Goal: Complete application form

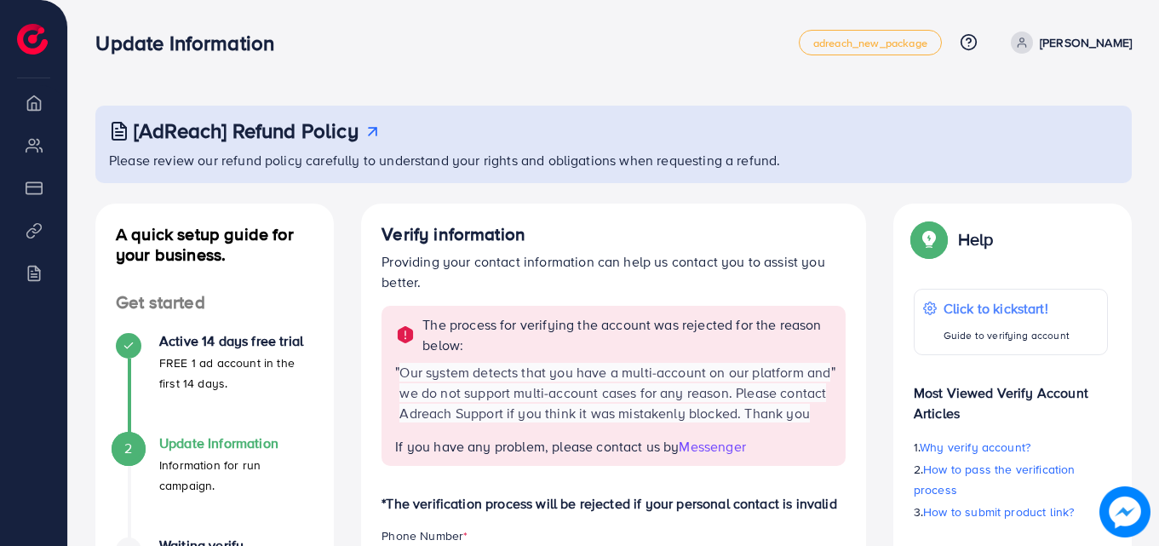
scroll to position [903, 0]
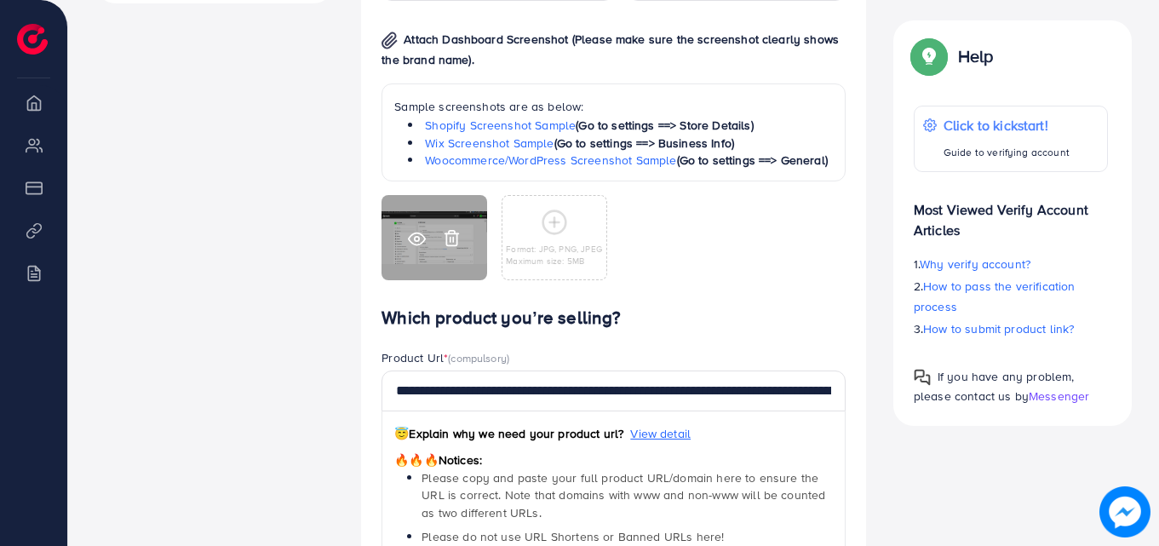
click at [451, 241] on line at bounding box center [451, 239] width 0 height 4
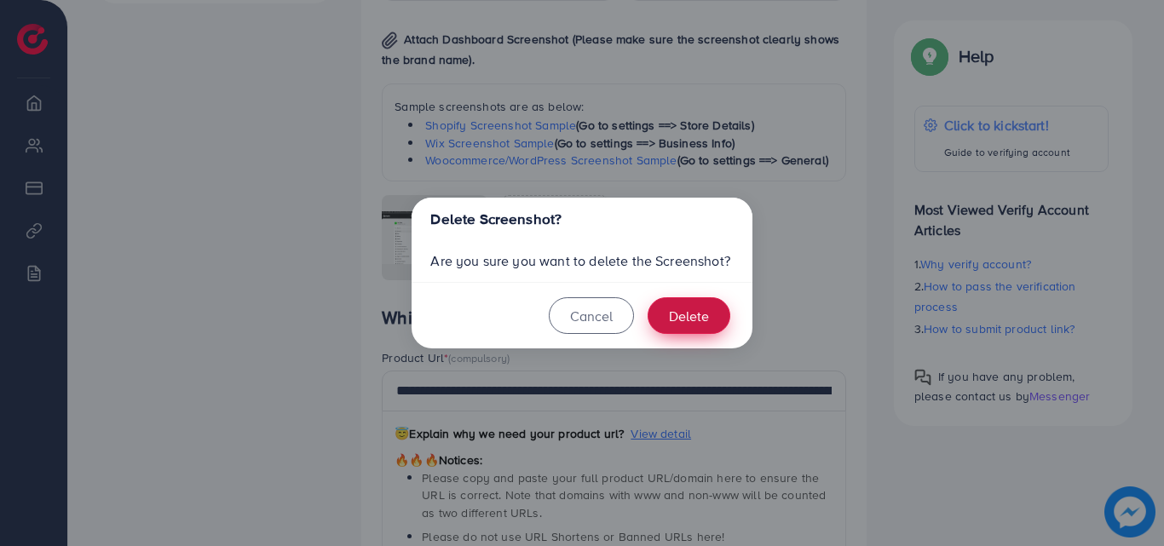
click at [686, 320] on button "Delete" at bounding box center [688, 315] width 83 height 37
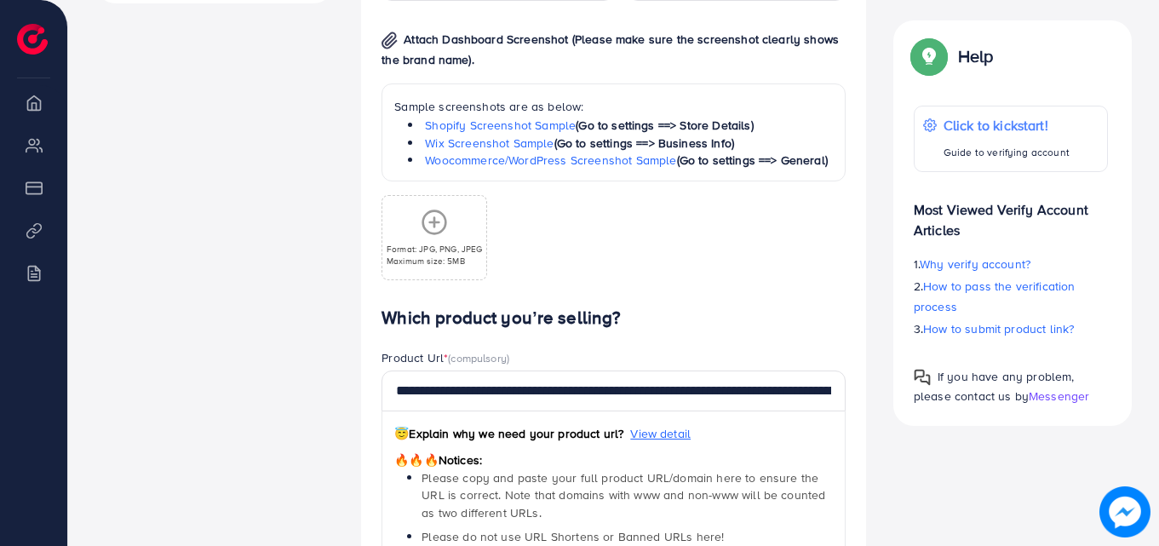
click at [442, 236] on icon at bounding box center [434, 222] width 27 height 27
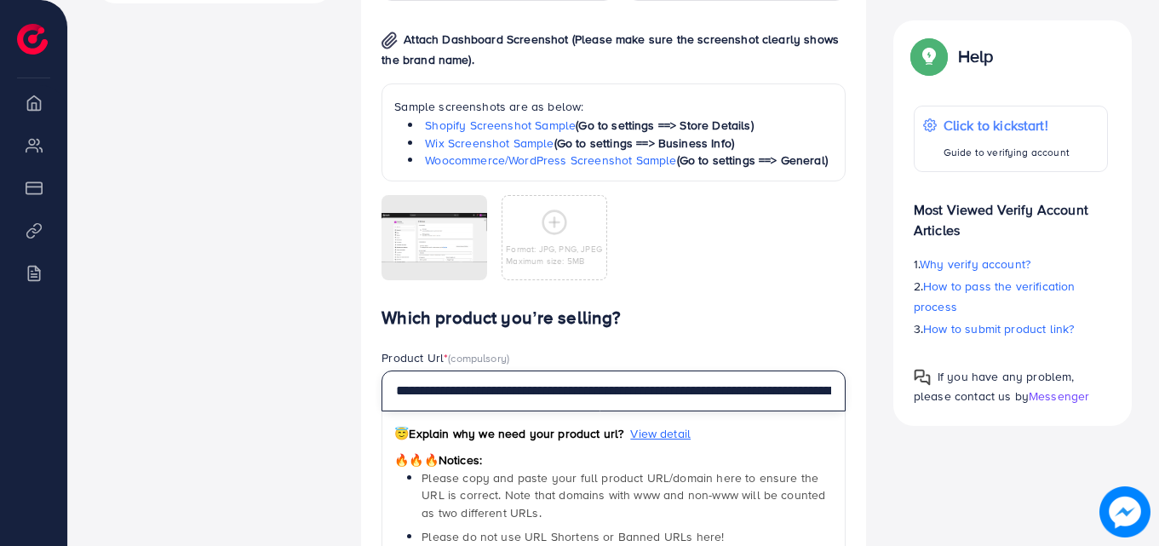
click at [516, 411] on input "**********" at bounding box center [614, 391] width 464 height 41
paste input "text"
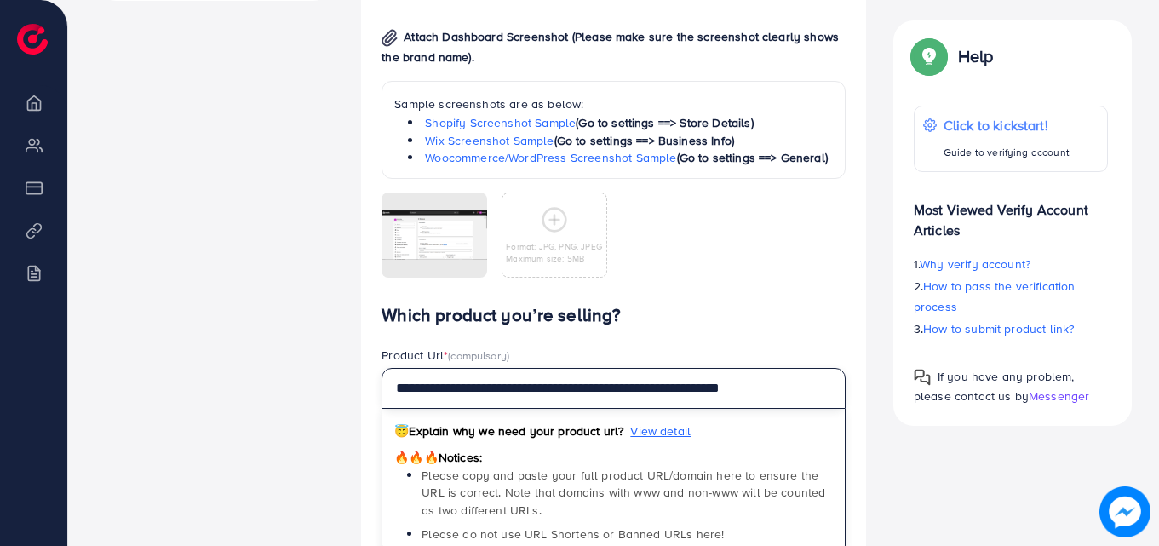
scroll to position [897, 0]
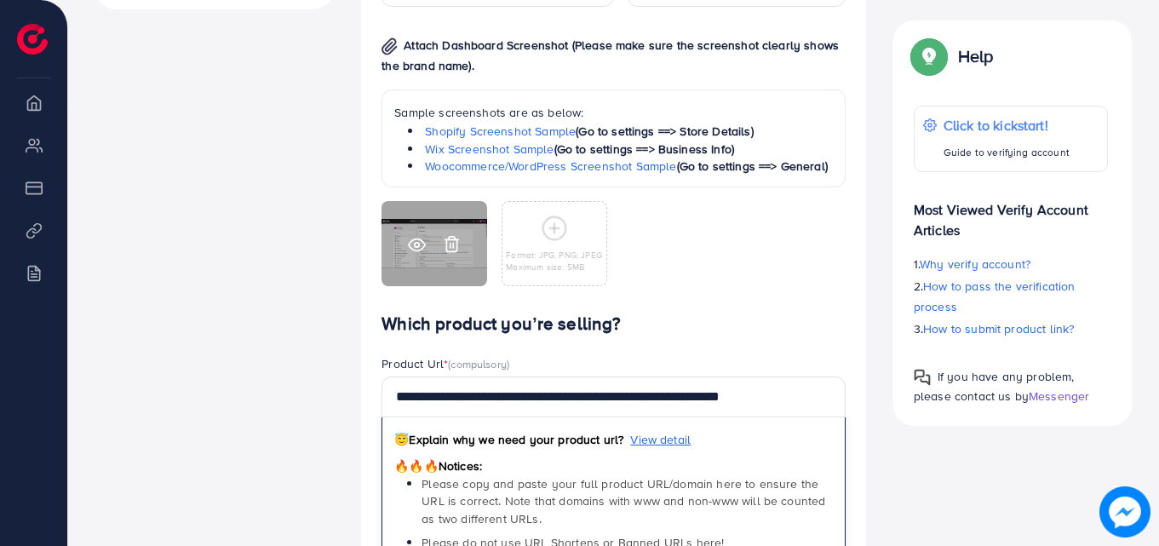
click at [417, 254] on icon at bounding box center [417, 245] width 18 height 18
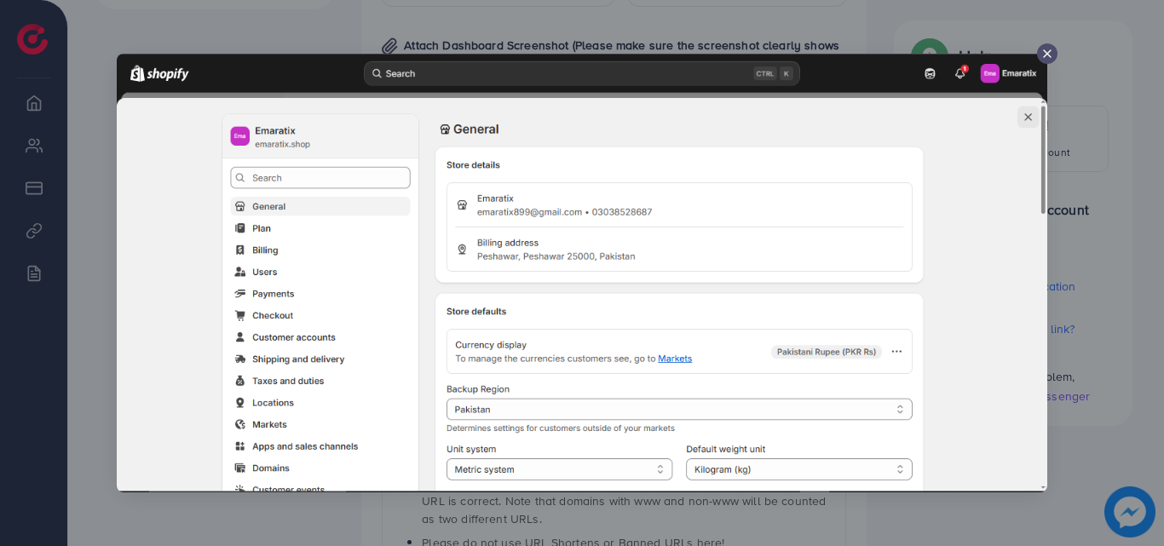
click at [1050, 50] on line at bounding box center [1046, 53] width 7 height 7
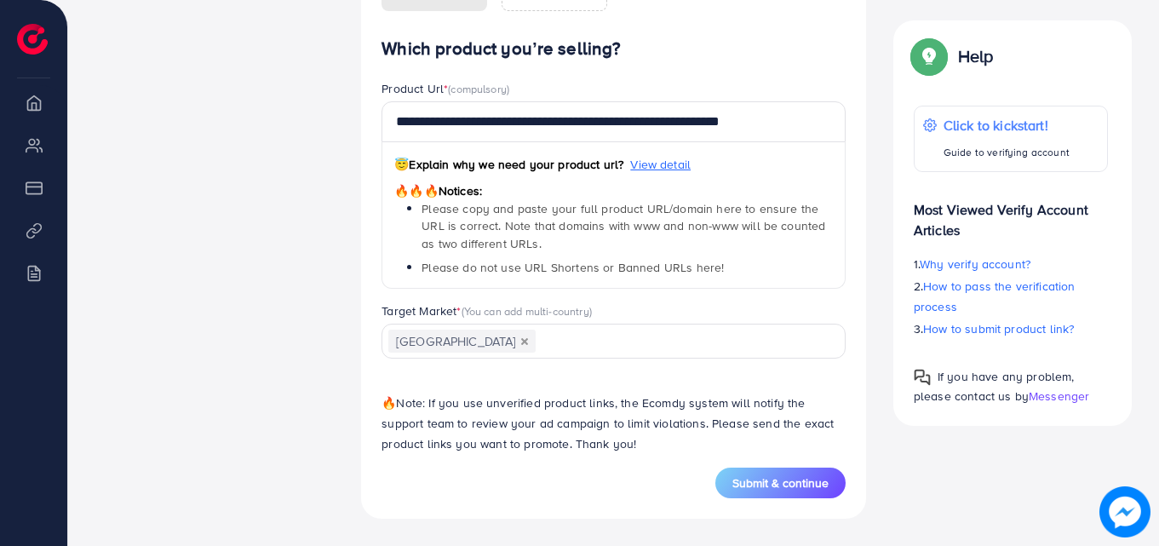
scroll to position [1193, 0]
click at [784, 491] on span "Submit & continue" at bounding box center [781, 482] width 96 height 17
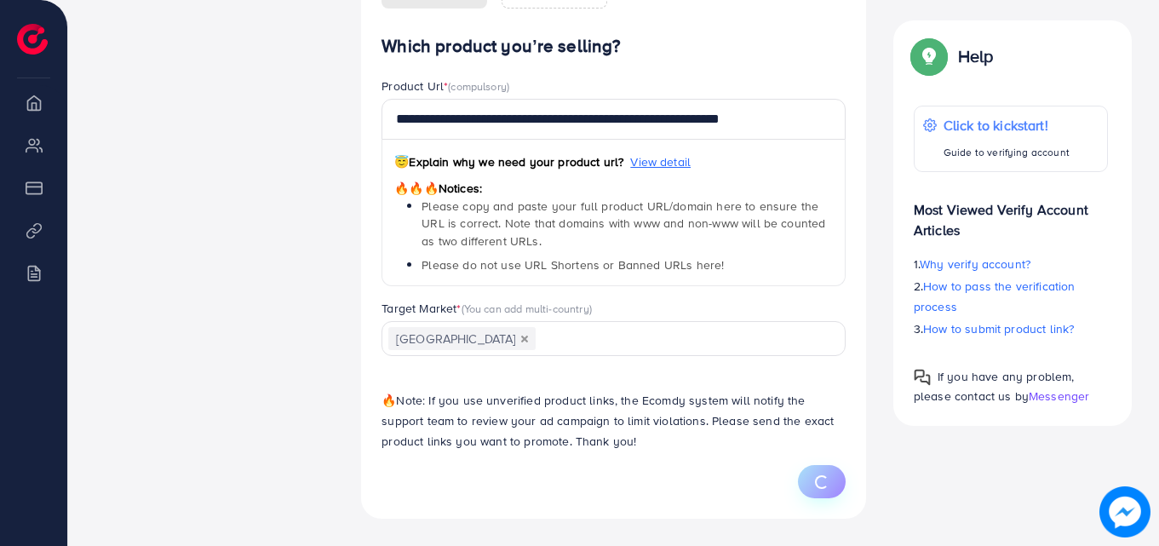
type input "**********"
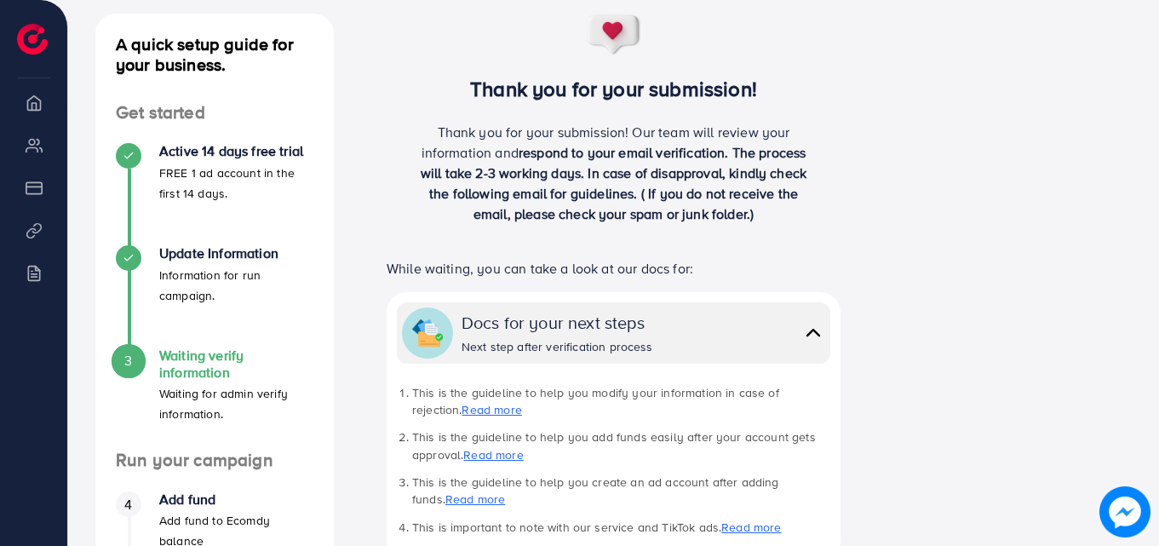
scroll to position [204, 0]
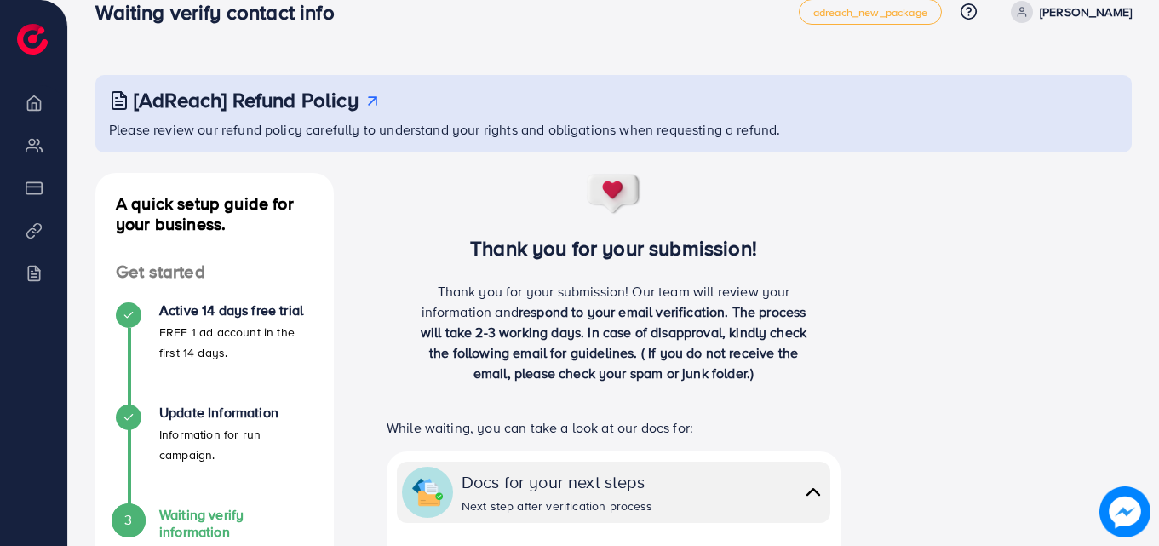
scroll to position [113, 0]
